Goal: Task Accomplishment & Management: Use online tool/utility

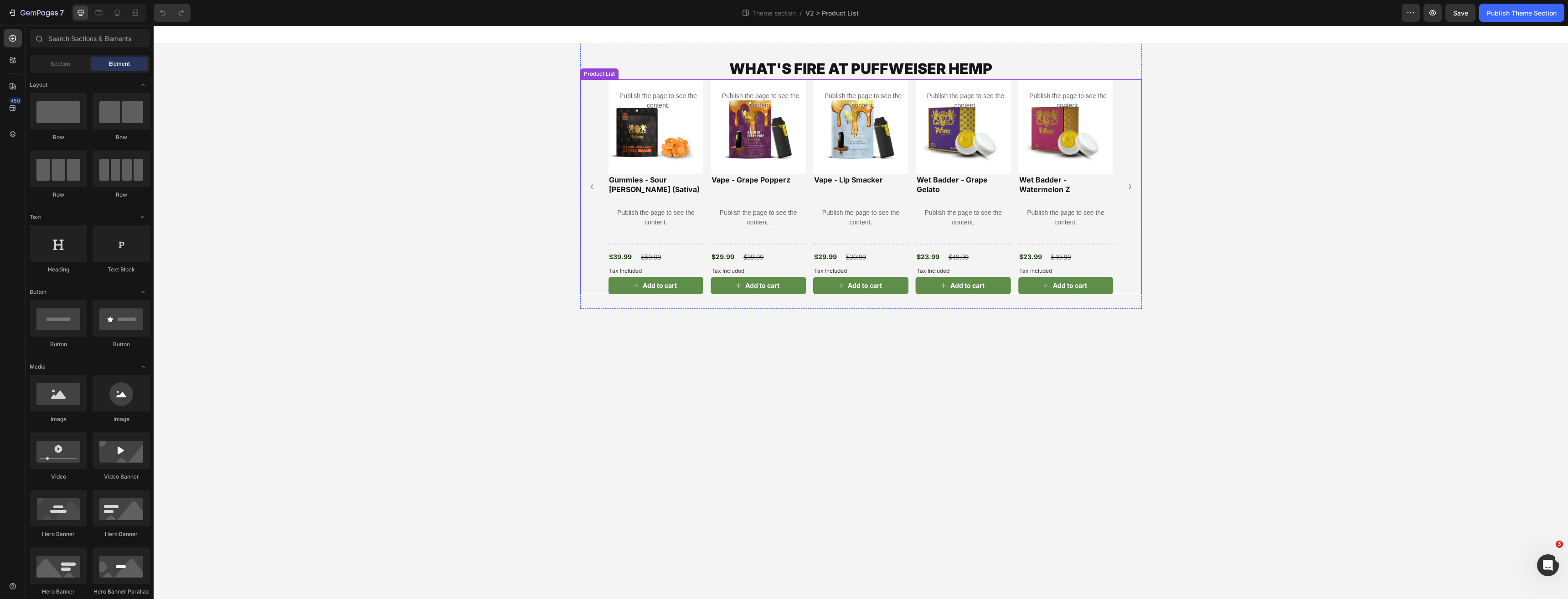
click at [705, 182] on div "Product Images Publish the page to see the content. Custom tab Wet Badder - Wat…" at bounding box center [861, 187] width 505 height 215
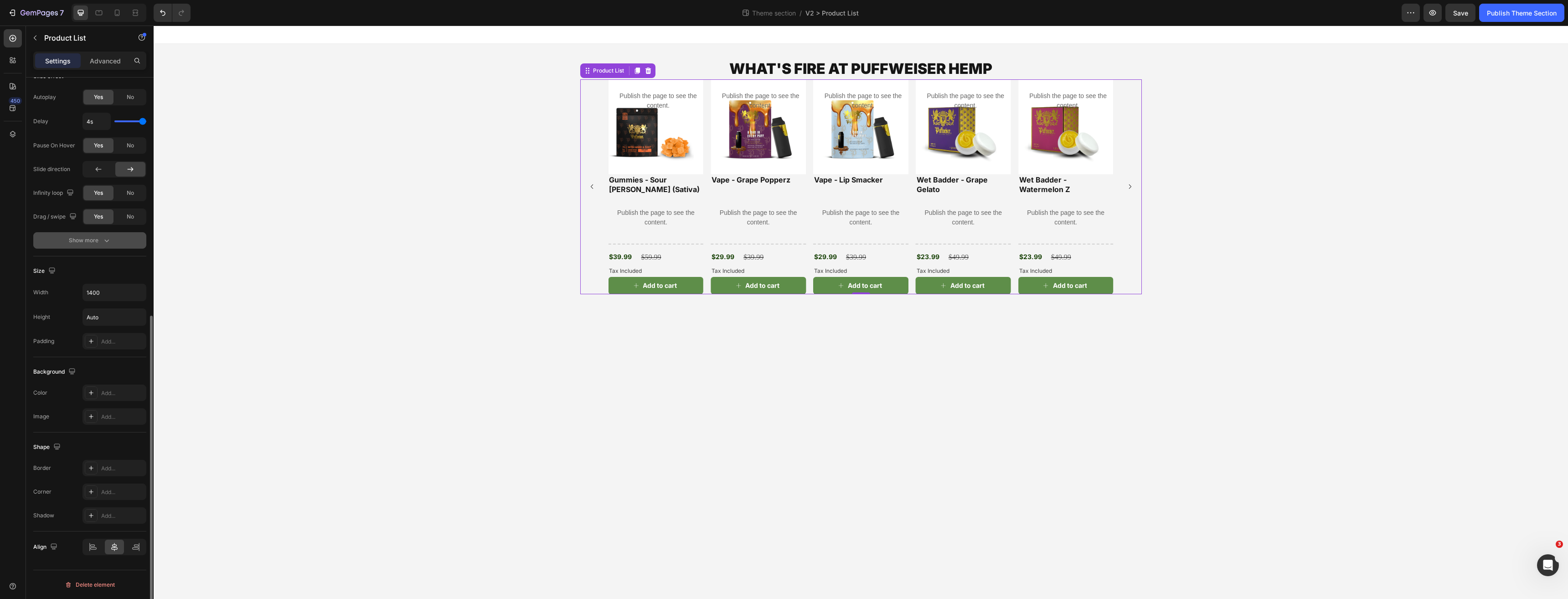
scroll to position [374, 0]
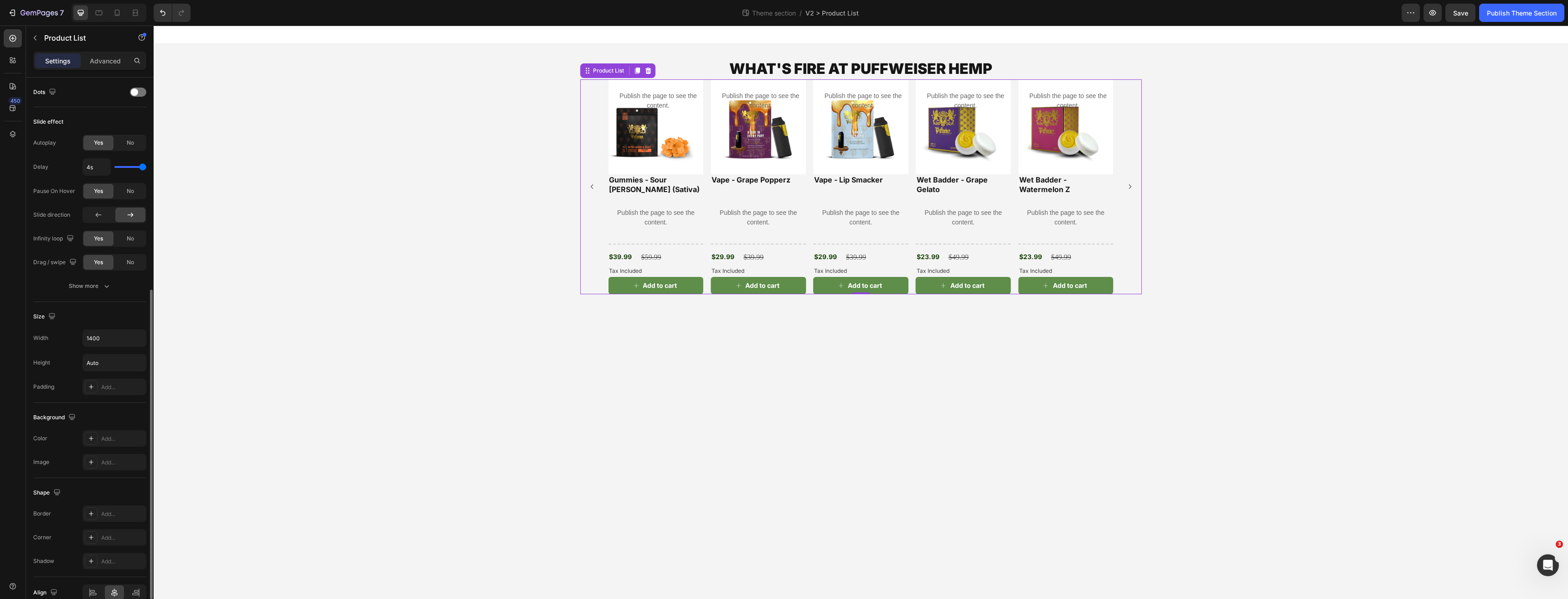
drag, startPoint x: 126, startPoint y: 143, endPoint x: 134, endPoint y: 156, distance: 15.3
click at [126, 143] on div "No" at bounding box center [130, 143] width 30 height 15
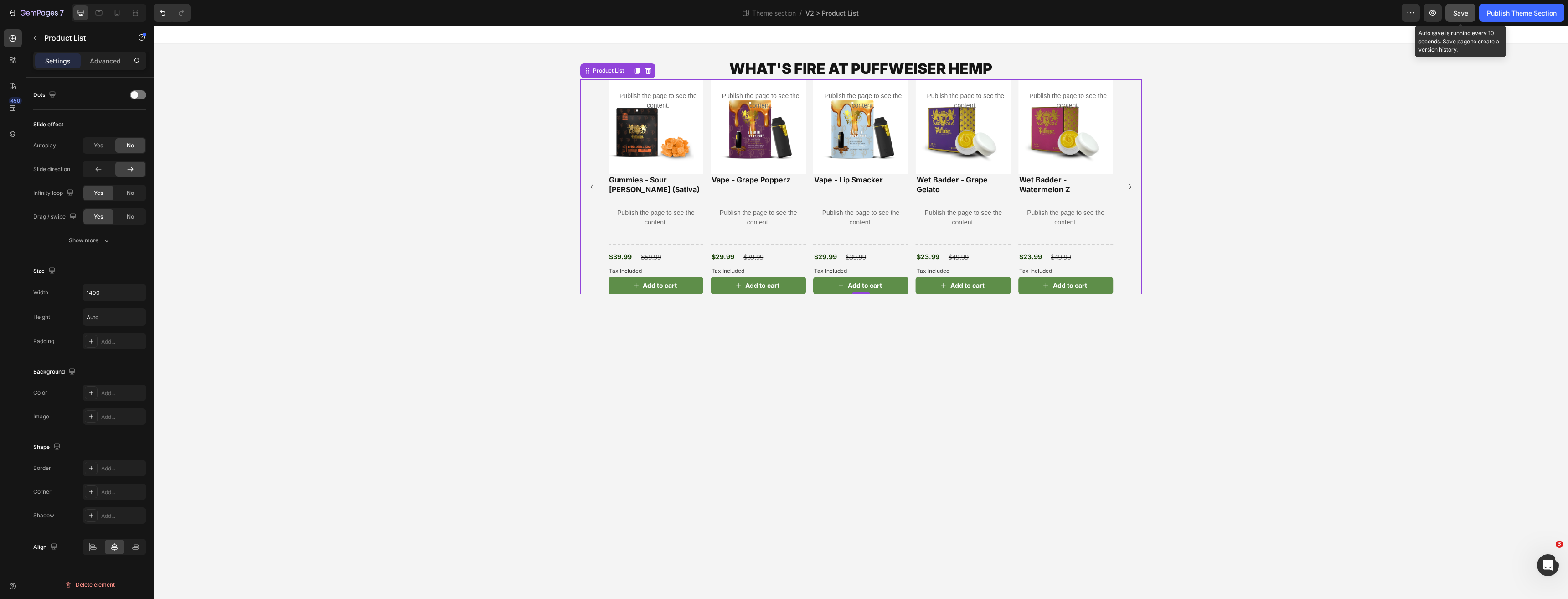
click at [1465, 17] on div "Save" at bounding box center [1460, 13] width 15 height 10
click at [1496, 15] on div "Publish Theme Section" at bounding box center [1522, 13] width 70 height 10
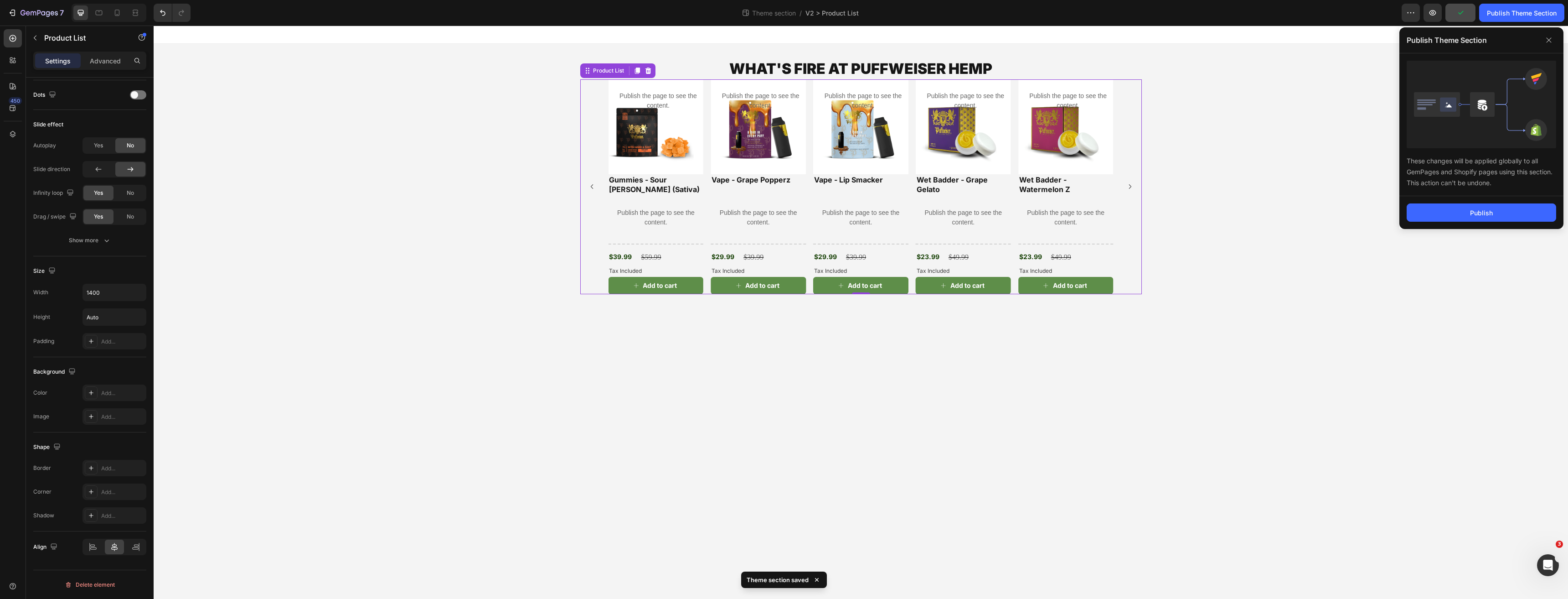
click at [1454, 200] on div "Publish" at bounding box center [1481, 212] width 164 height 33
click at [1452, 211] on button "Publish" at bounding box center [1481, 213] width 150 height 18
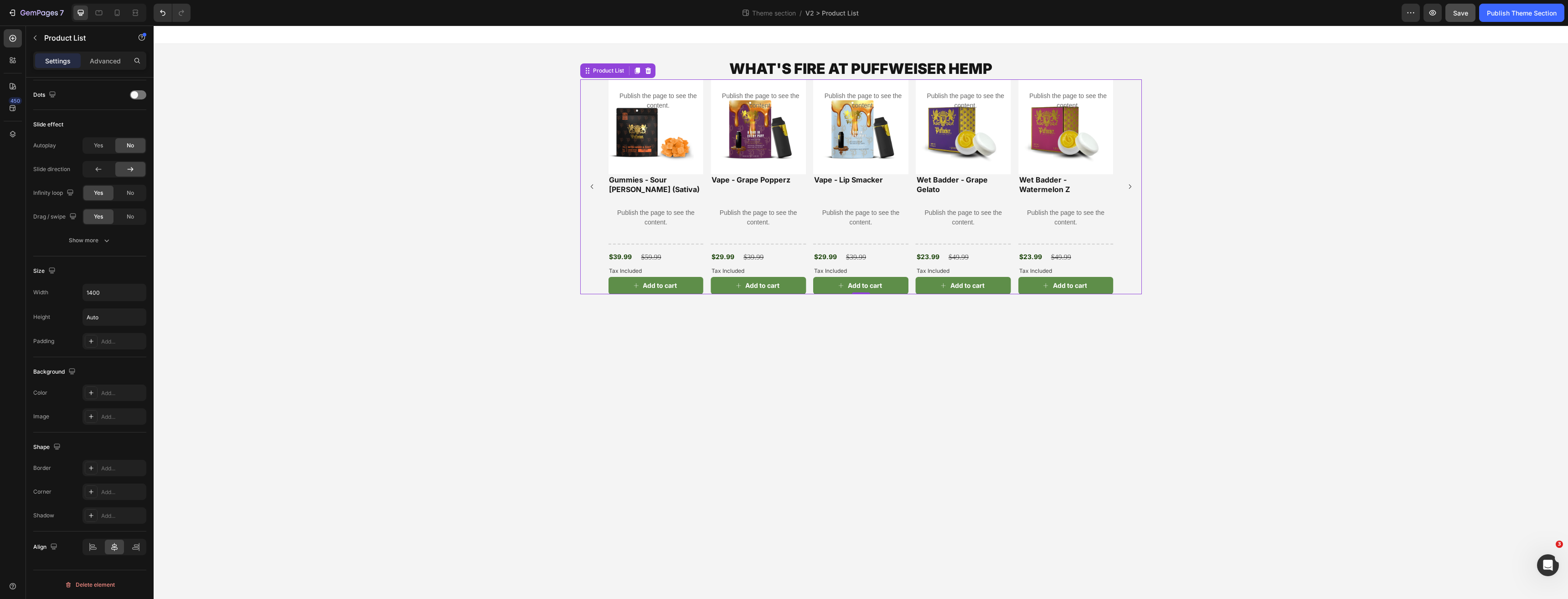
click at [913, 198] on div "Product Images Publish the page to see the content. Custom tab Wet Badder - Wat…" at bounding box center [861, 187] width 505 height 215
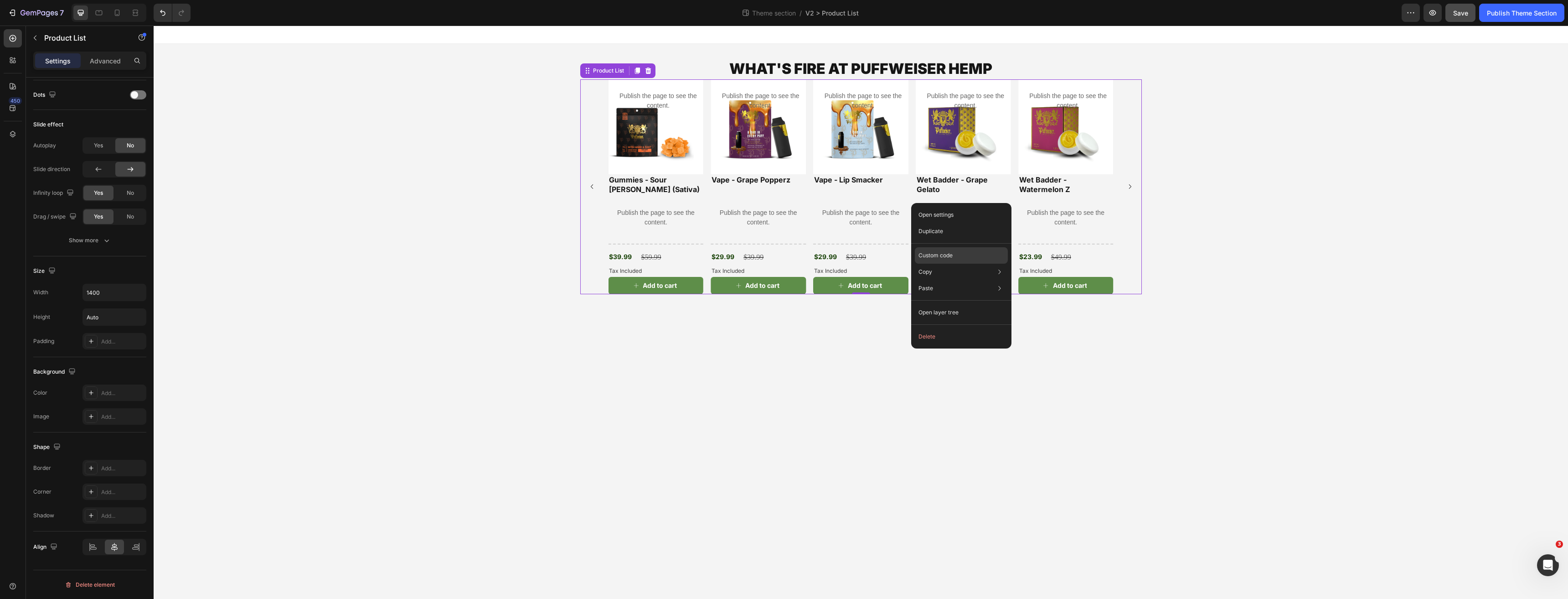
click at [978, 257] on div "Custom code" at bounding box center [961, 256] width 93 height 17
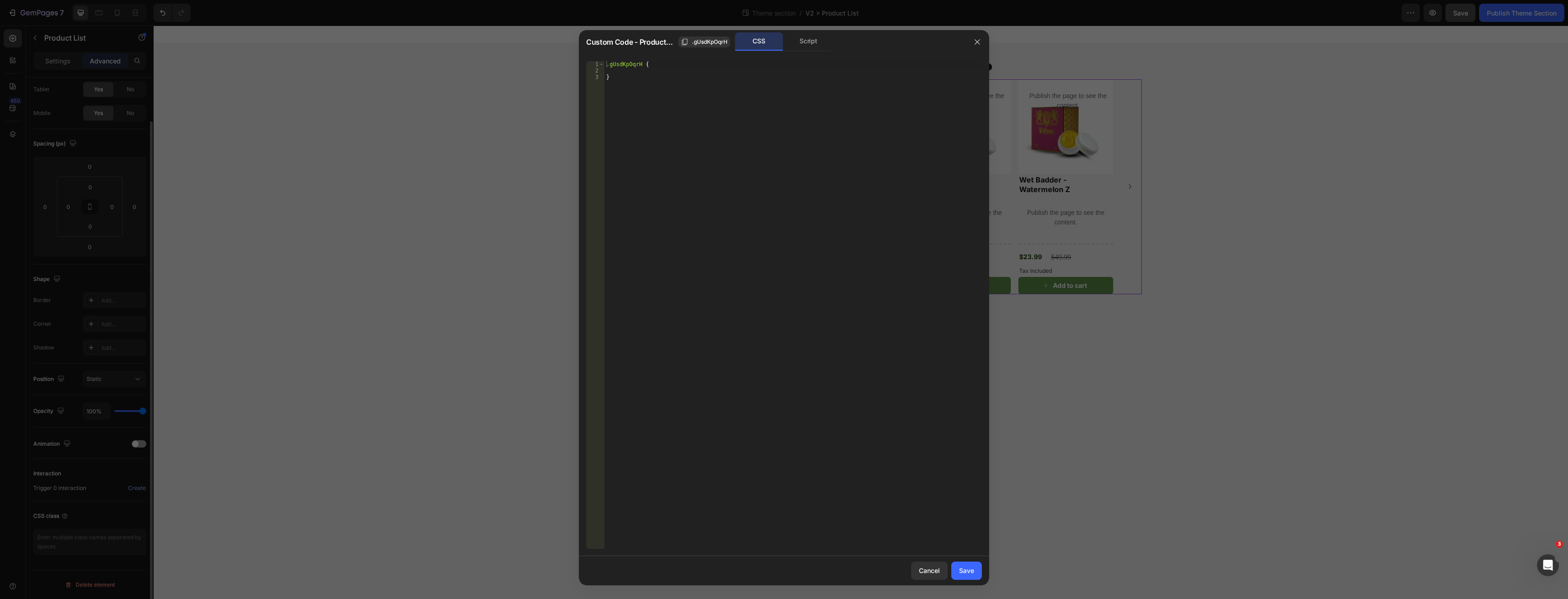
scroll to position [48, 0]
click at [794, 48] on div "Script" at bounding box center [808, 41] width 48 height 18
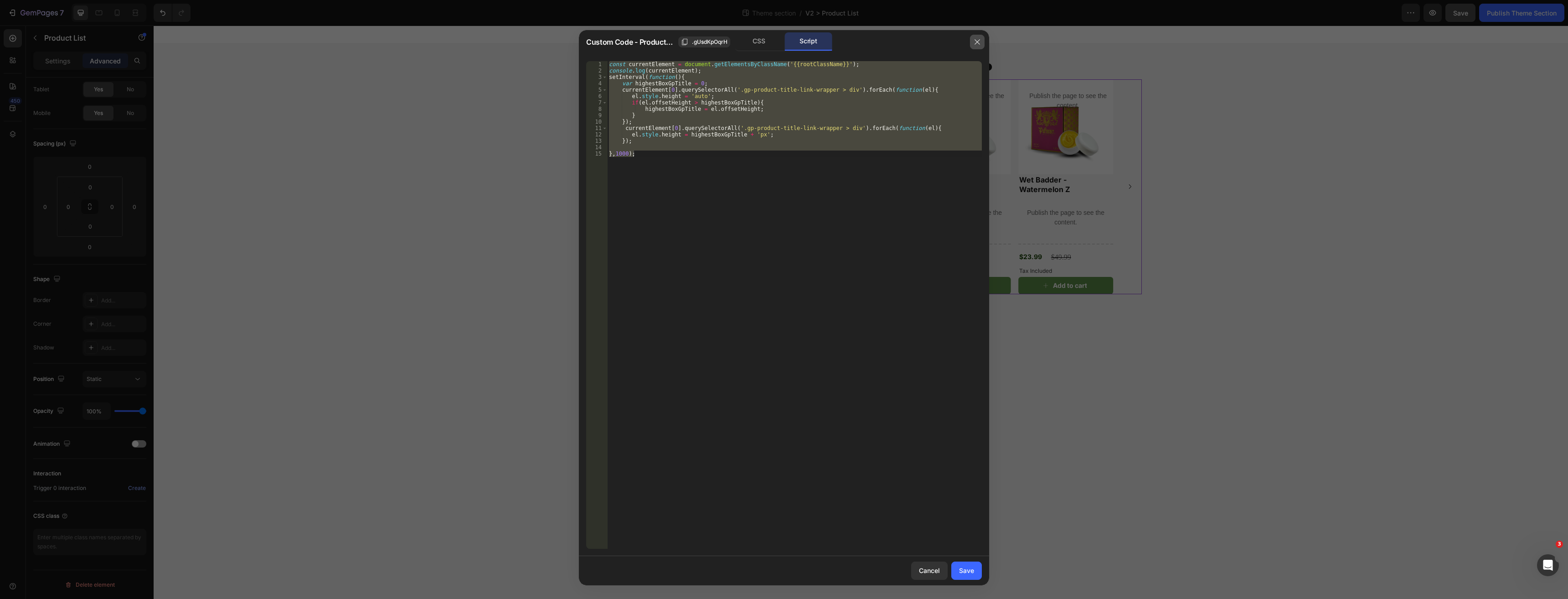
drag, startPoint x: 972, startPoint y: 42, endPoint x: 808, endPoint y: 25, distance: 164.9
click at [972, 42] on button "button" at bounding box center [977, 42] width 15 height 15
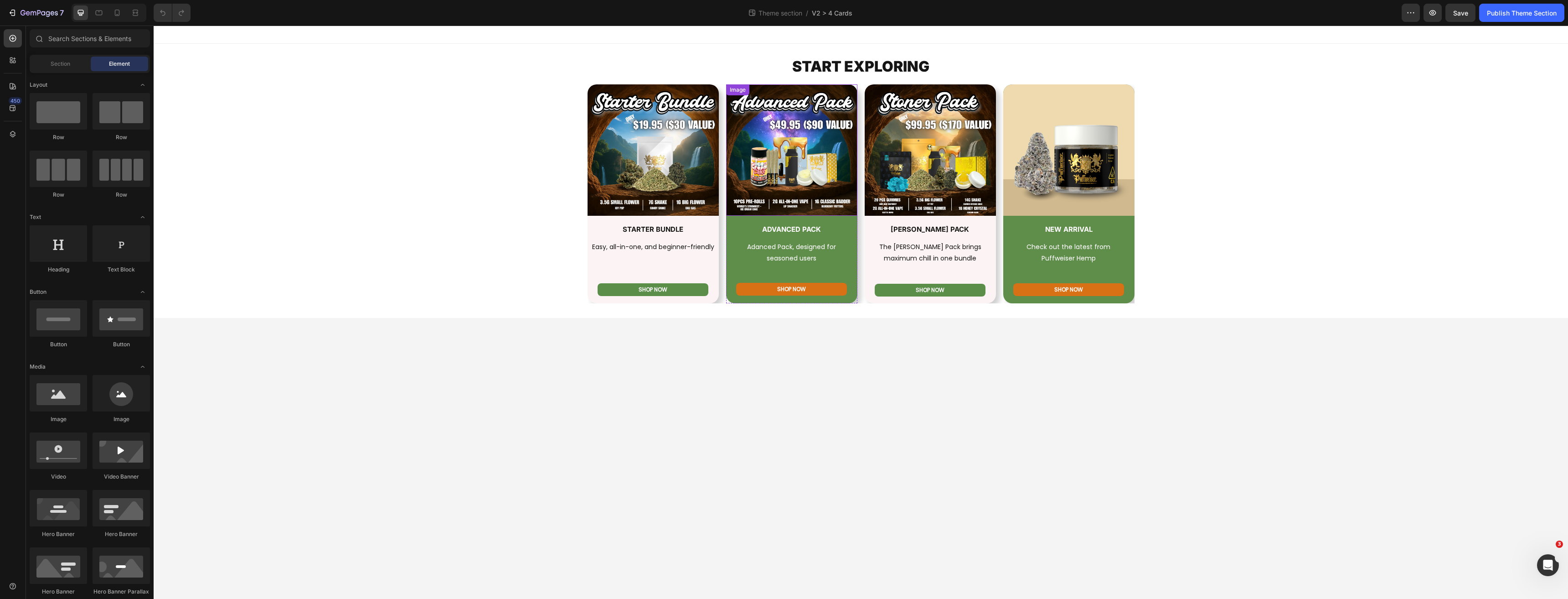
click at [761, 161] on img at bounding box center [791, 150] width 132 height 132
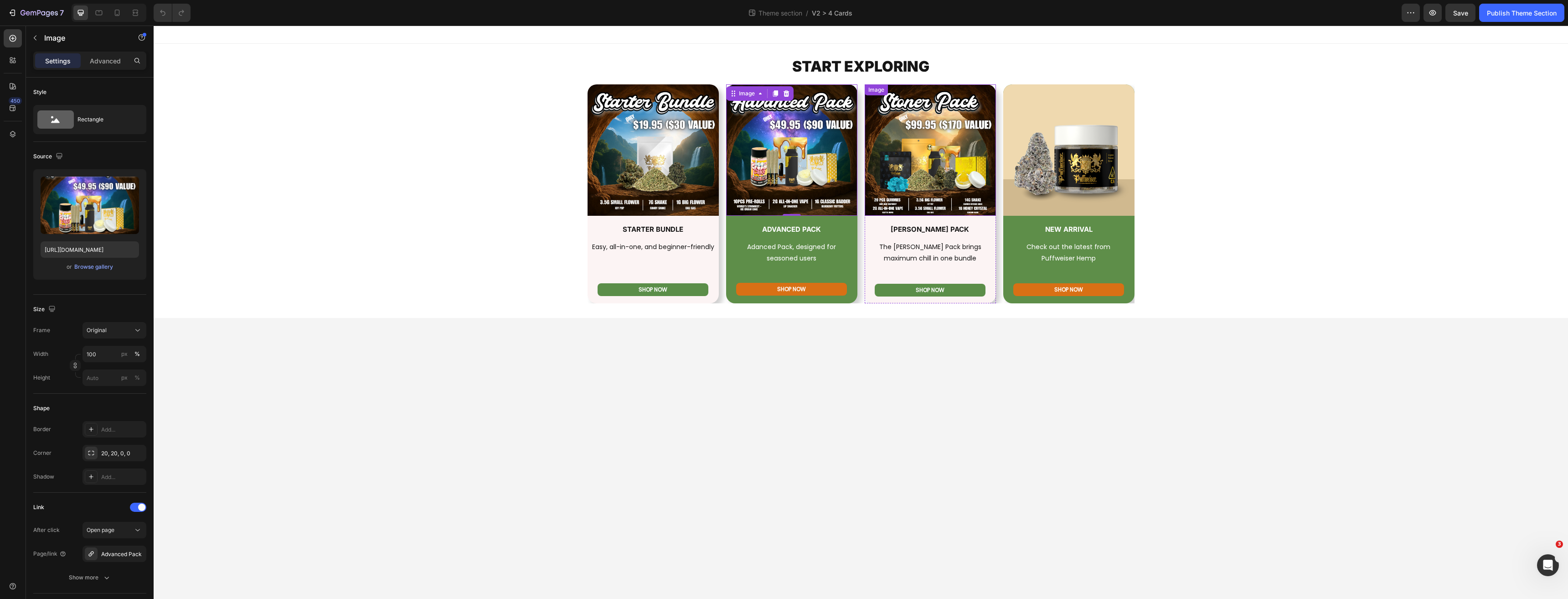
click at [922, 180] on img at bounding box center [930, 150] width 132 height 132
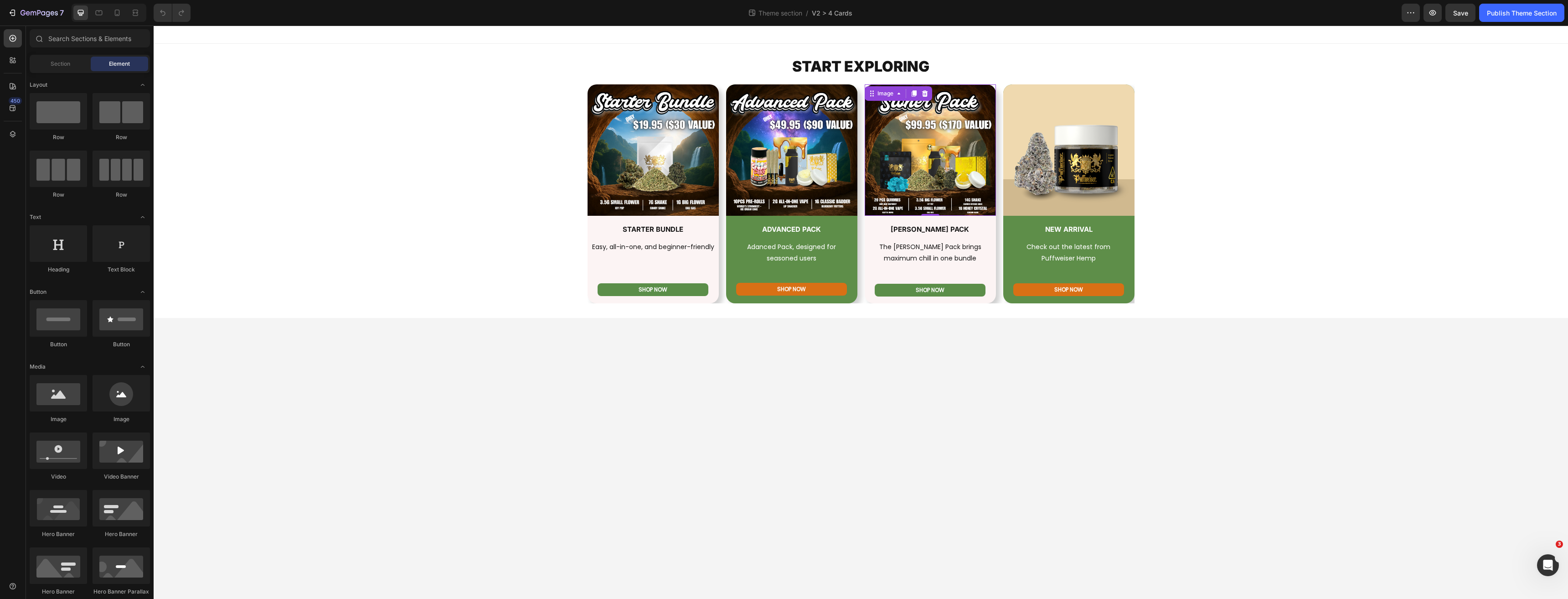
click at [499, 380] on body "START EXPLORING Heading Row Image STARTER BUNDLE Heading Easy, all-in-one, and …" at bounding box center [861, 312] width 1415 height 573
click at [911, 156] on img at bounding box center [930, 150] width 132 height 132
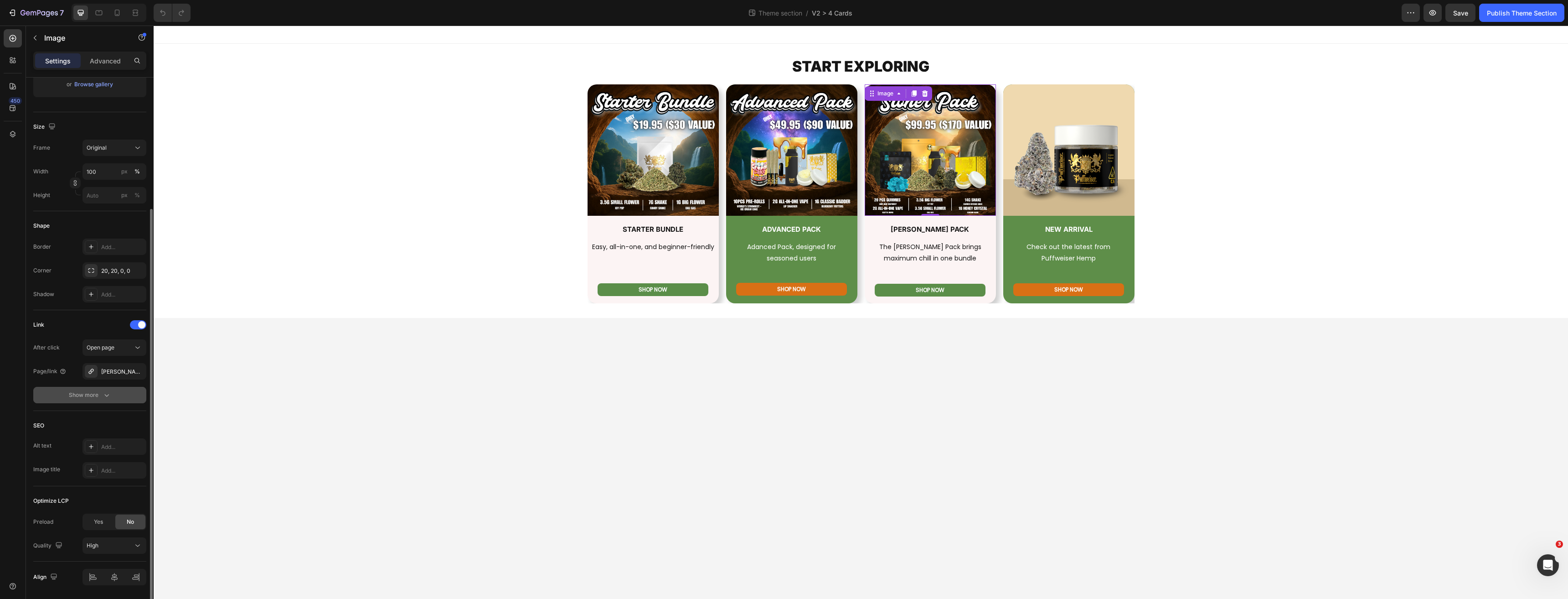
scroll to position [213, 0]
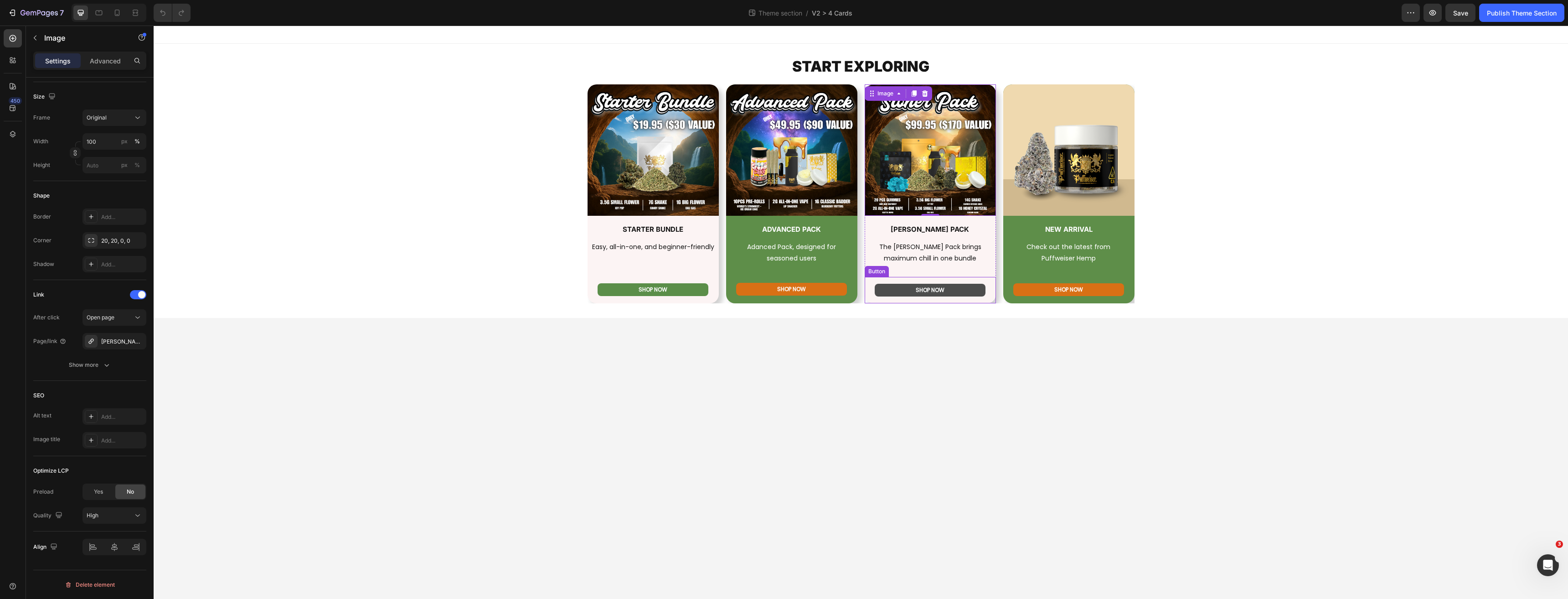
click at [896, 284] on link "SHOP NOW" at bounding box center [930, 290] width 111 height 13
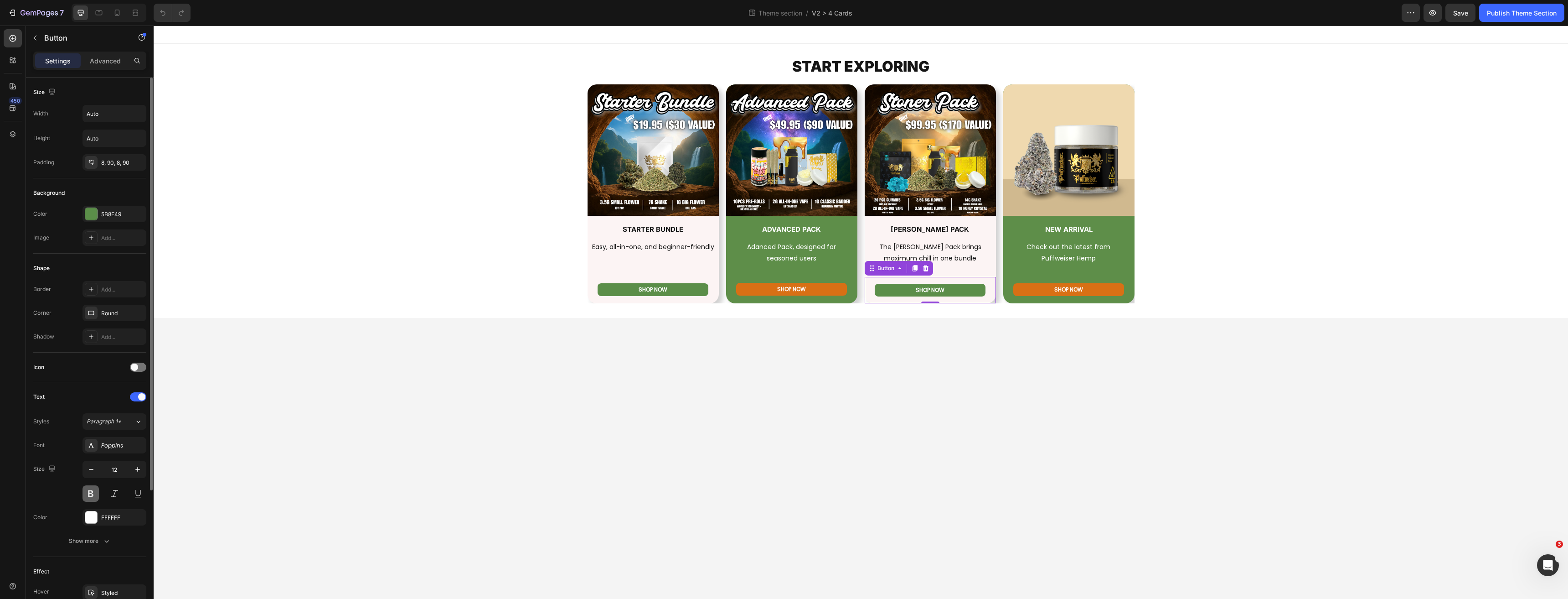
scroll to position [178, 0]
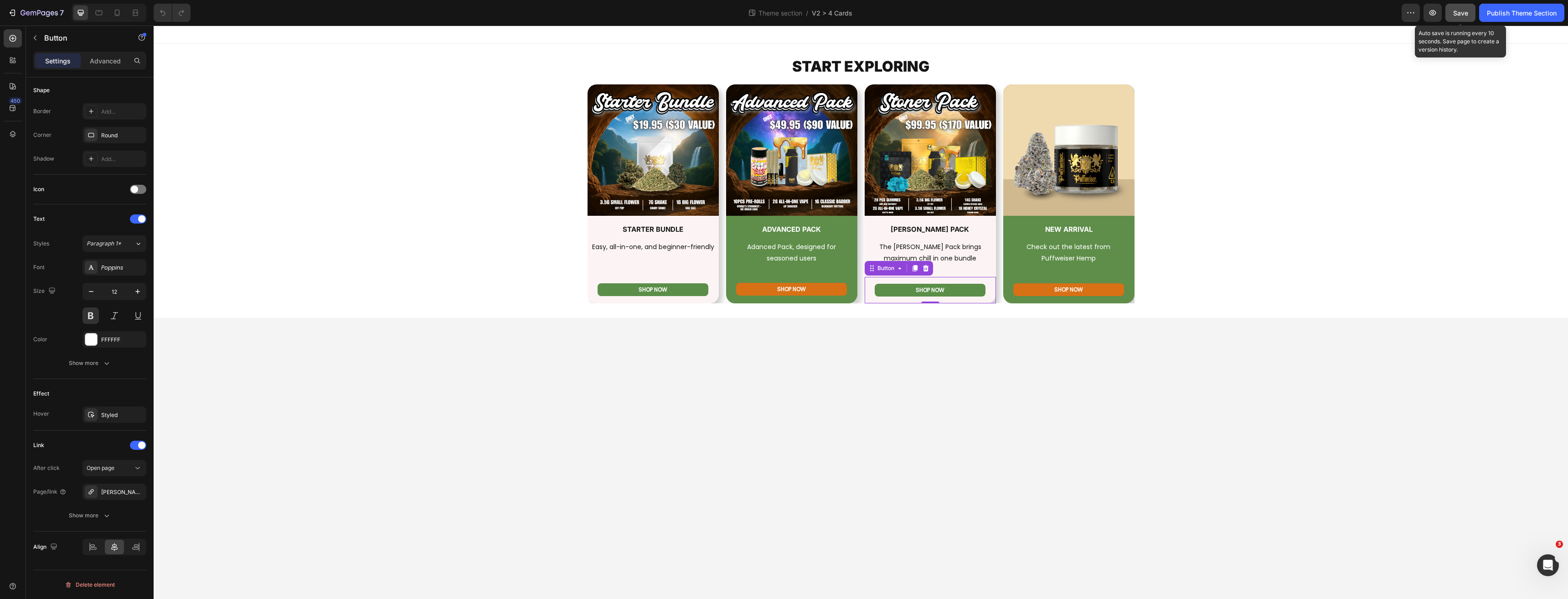
drag, startPoint x: 1474, startPoint y: 12, endPoint x: 1465, endPoint y: 13, distance: 9.1
click at [1470, 12] on button "Save" at bounding box center [1460, 13] width 30 height 18
click at [1496, 12] on div "Publish Theme Section" at bounding box center [1522, 13] width 70 height 10
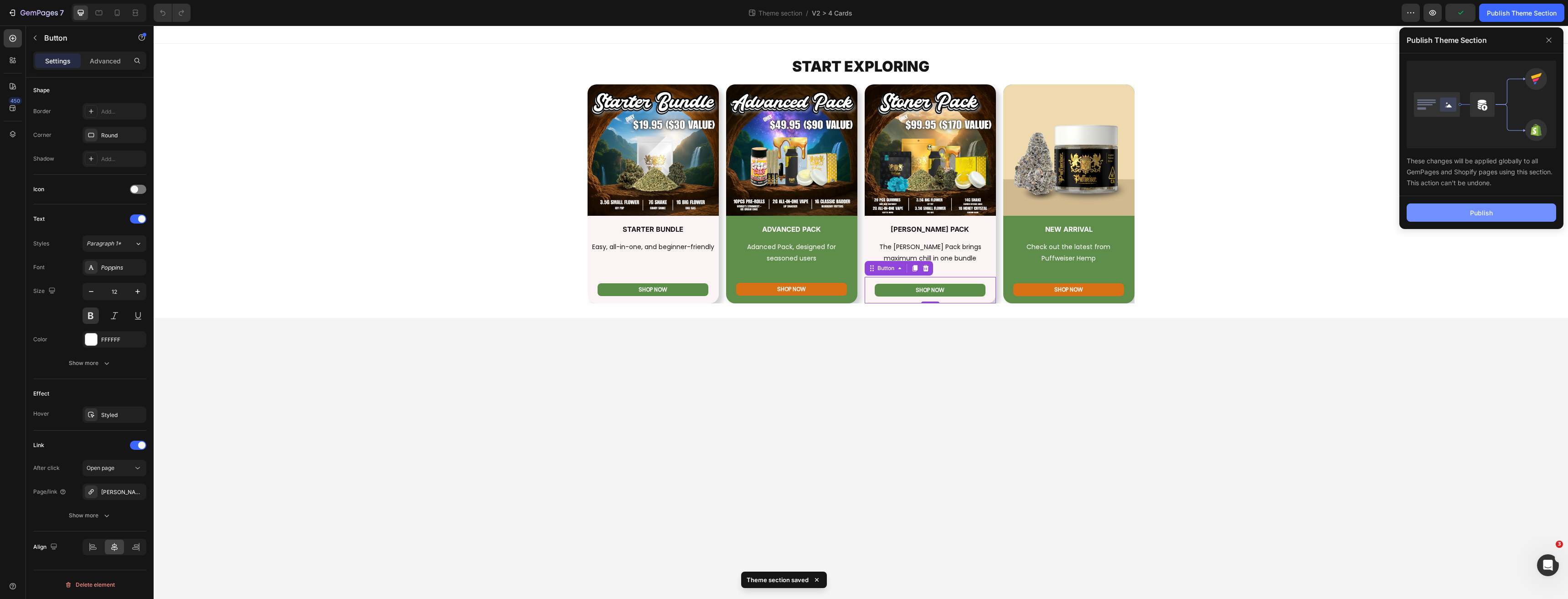
click at [1488, 208] on div "Publish" at bounding box center [1482, 213] width 23 height 10
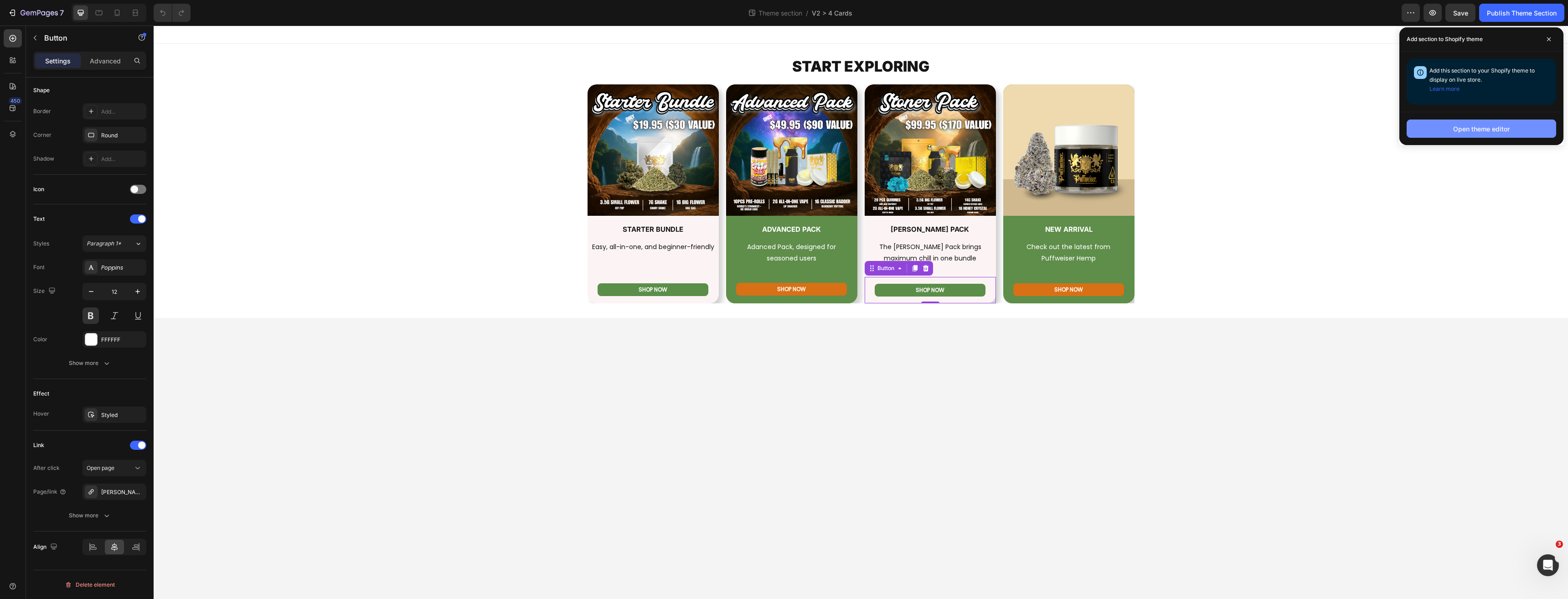
click at [1458, 126] on div "Open theme editor" at bounding box center [1481, 128] width 56 height 10
